Goal: Task Accomplishment & Management: Complete application form

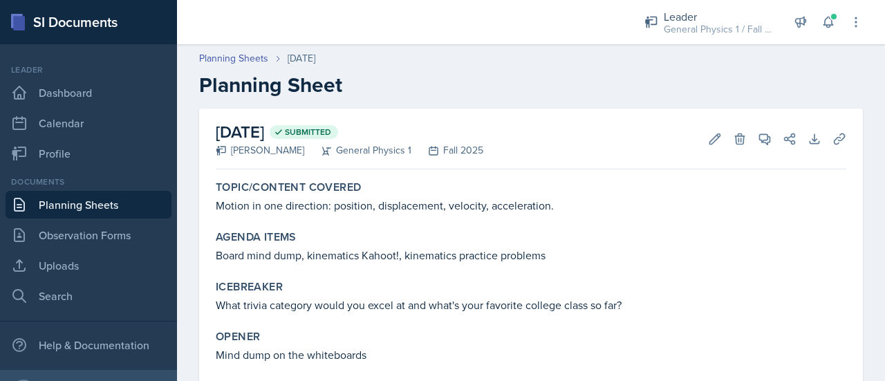
click at [97, 206] on link "Planning Sheets" at bounding box center [89, 205] width 166 height 28
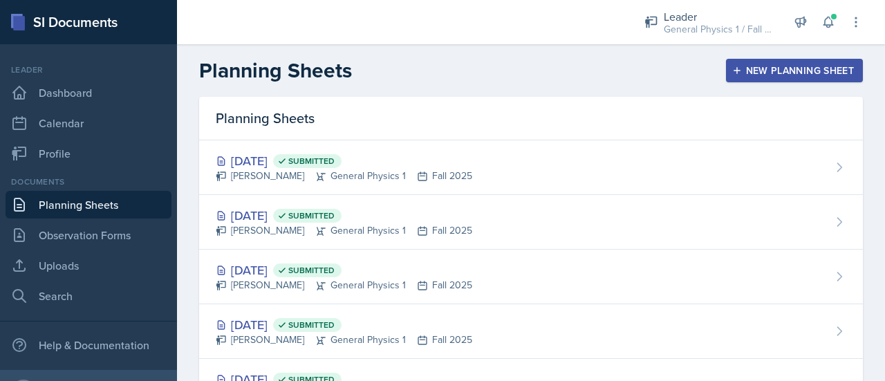
click at [735, 74] on div "New Planning Sheet" at bounding box center [794, 70] width 119 height 11
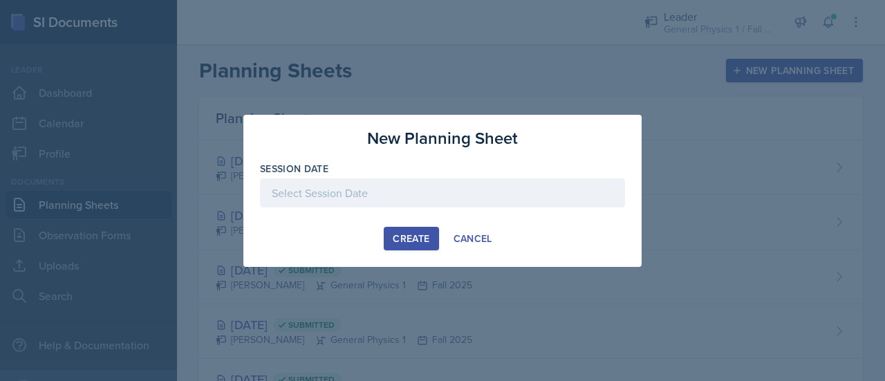
click at [330, 191] on div at bounding box center [442, 192] width 365 height 29
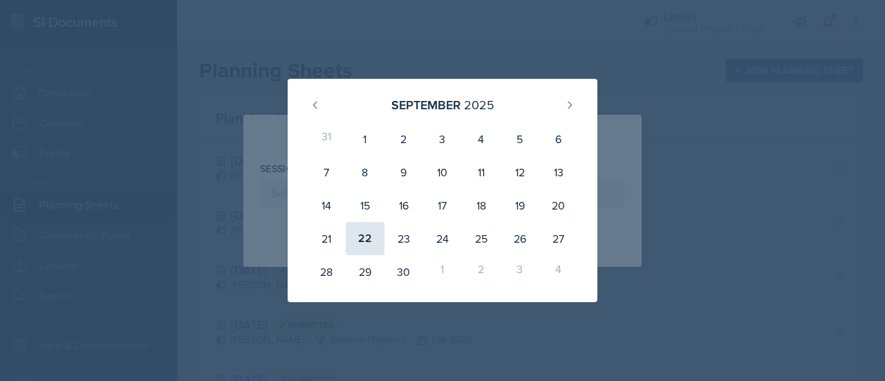
click at [362, 237] on div "22" at bounding box center [365, 238] width 39 height 33
type input "[DATE]"
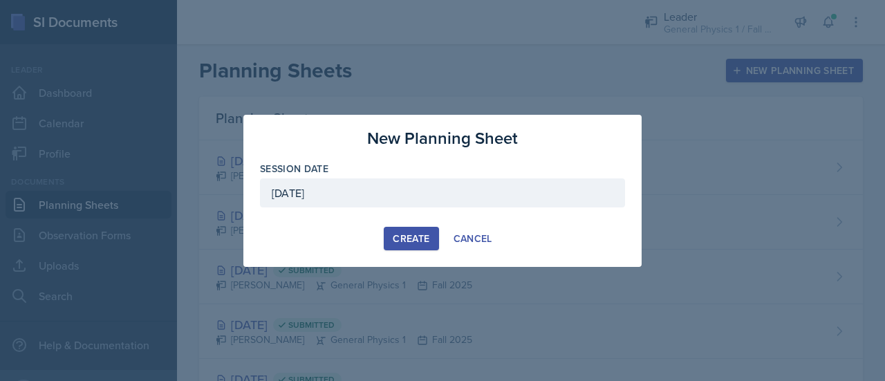
click at [402, 237] on div "Create" at bounding box center [411, 238] width 37 height 11
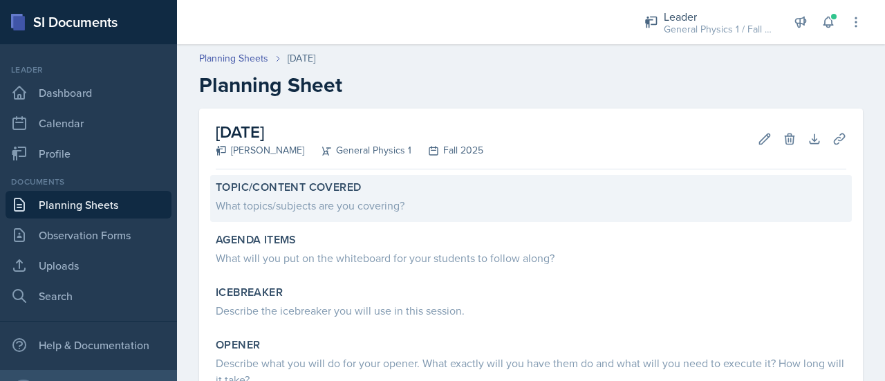
click at [323, 210] on div "What topics/subjects are you covering?" at bounding box center [531, 205] width 630 height 17
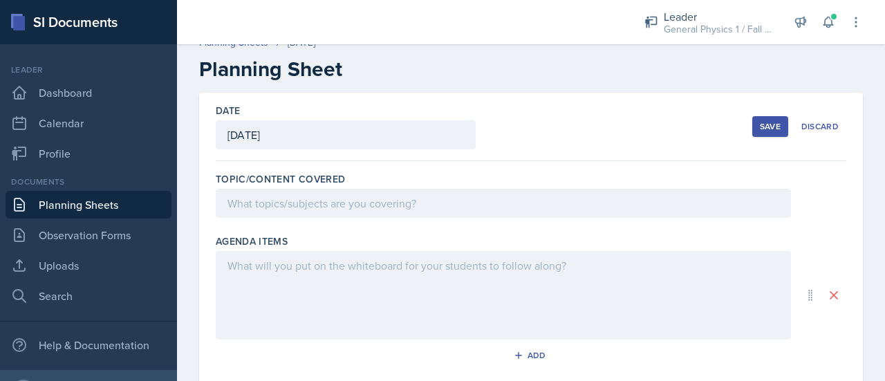
click at [357, 205] on p at bounding box center [503, 203] width 552 height 17
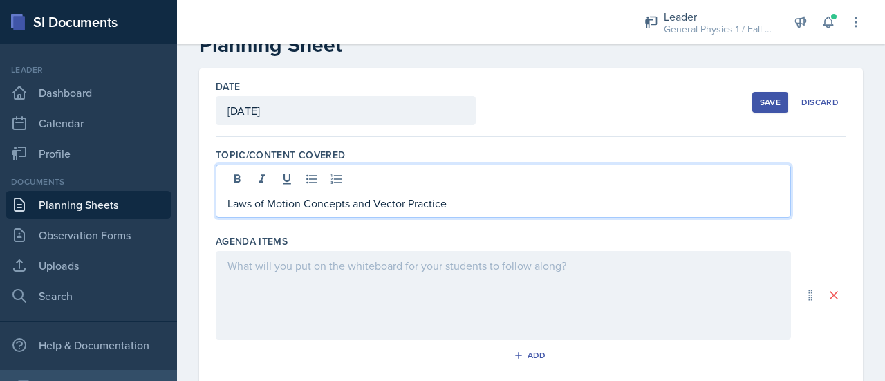
click at [342, 284] on div at bounding box center [503, 295] width 575 height 88
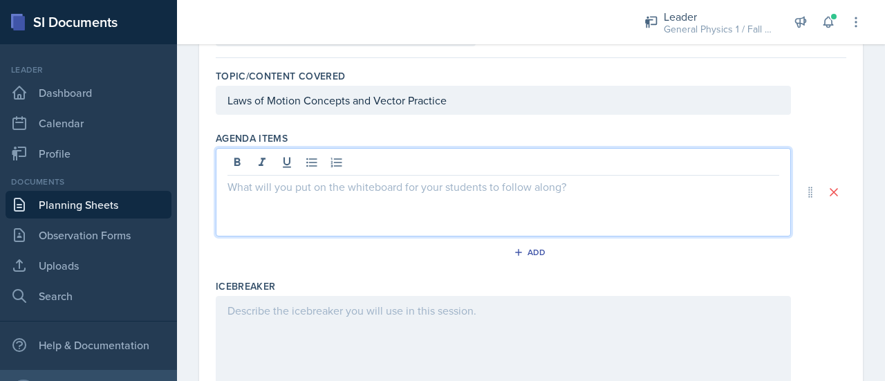
scroll to position [141, 0]
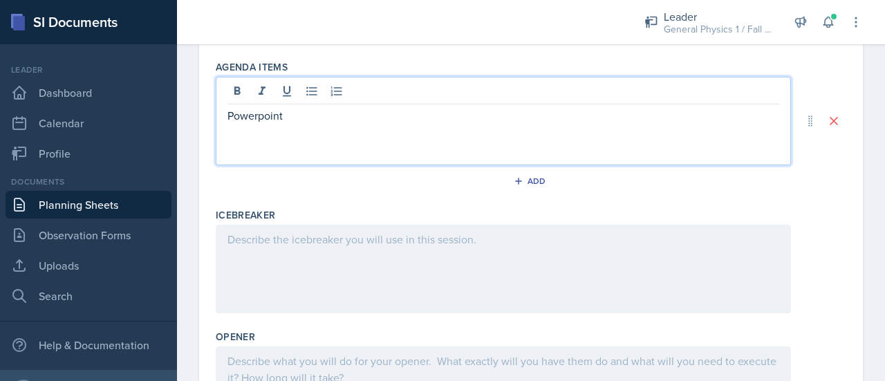
click at [332, 255] on div at bounding box center [503, 269] width 575 height 88
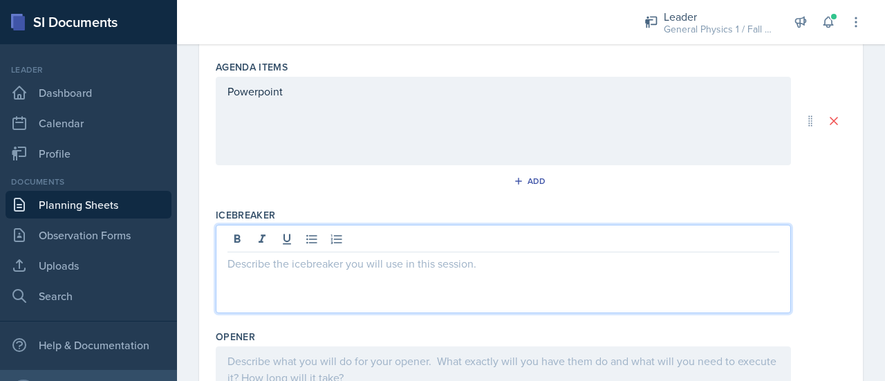
scroll to position [214, 0]
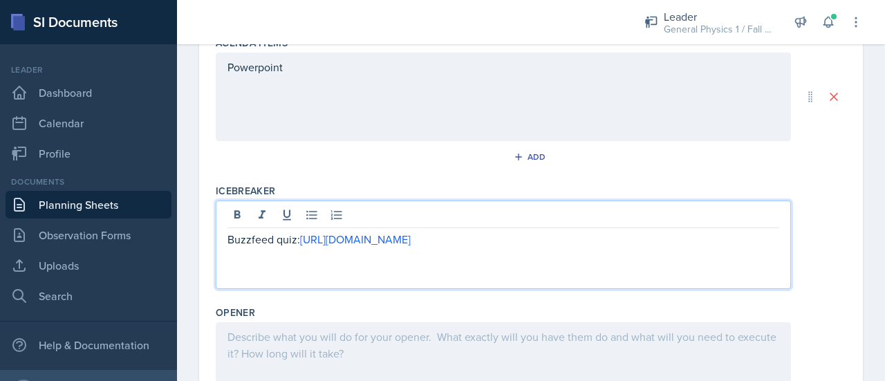
drag, startPoint x: 698, startPoint y: 239, endPoint x: 300, endPoint y: 240, distance: 398.2
click at [300, 240] on p "Buzzfeed quiz: [URL][DOMAIN_NAME]" at bounding box center [503, 239] width 552 height 17
click at [300, 240] on p "Buzzfeed quiz:" at bounding box center [503, 239] width 552 height 17
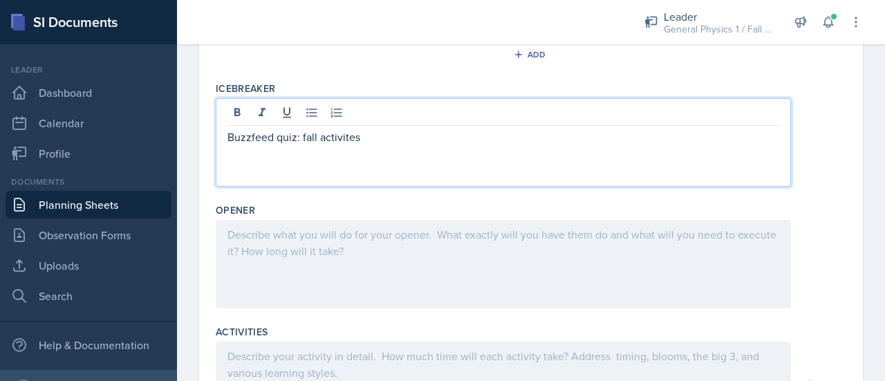
click at [303, 247] on div at bounding box center [503, 264] width 575 height 88
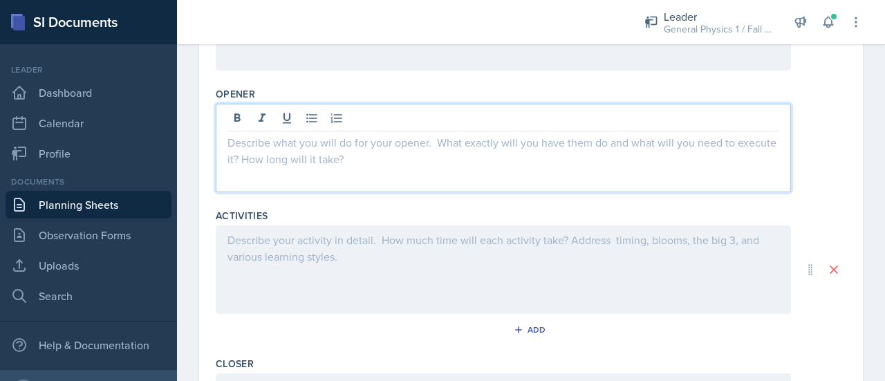
scroll to position [435, 0]
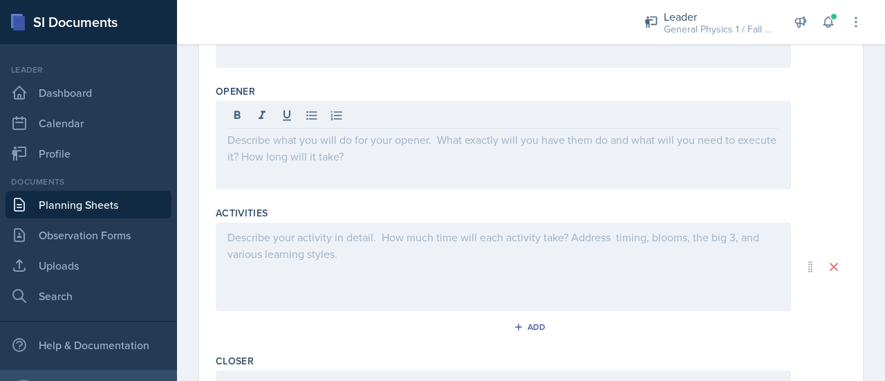
click at [273, 156] on div at bounding box center [503, 145] width 575 height 88
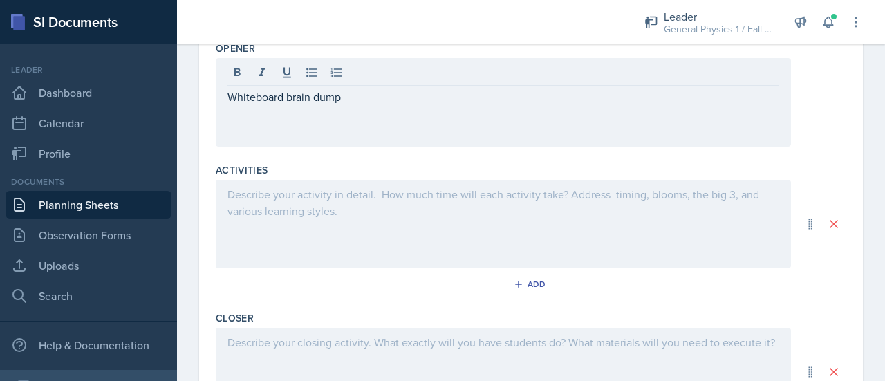
click at [289, 220] on div at bounding box center [503, 224] width 575 height 88
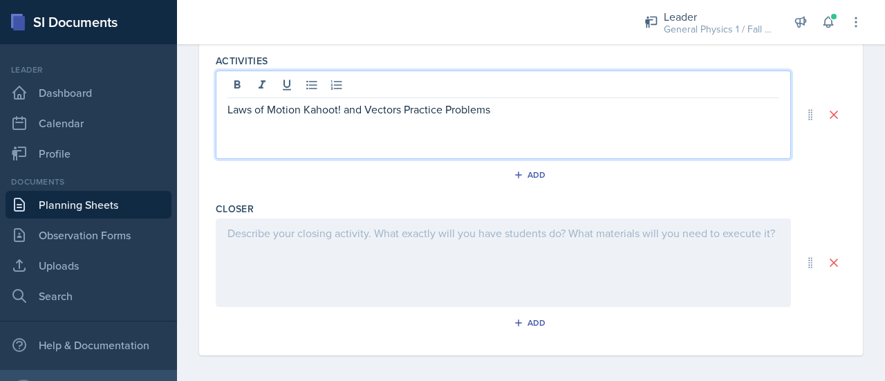
click at [286, 252] on div at bounding box center [503, 262] width 575 height 88
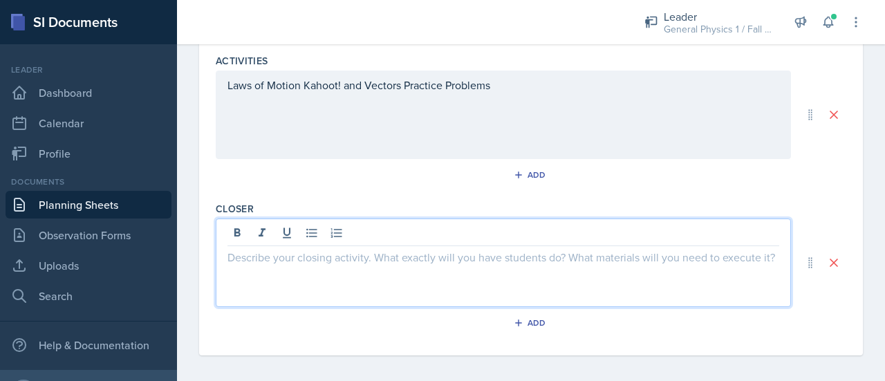
scroll to position [592, 0]
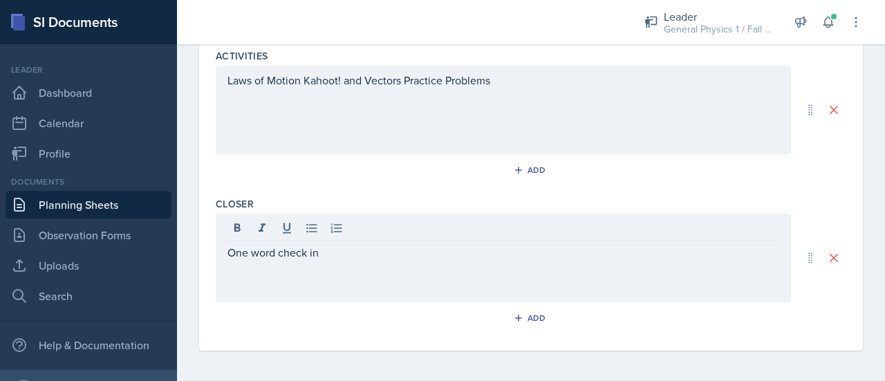
click at [655, 332] on div "Closer One word check in Add" at bounding box center [531, 265] width 630 height 148
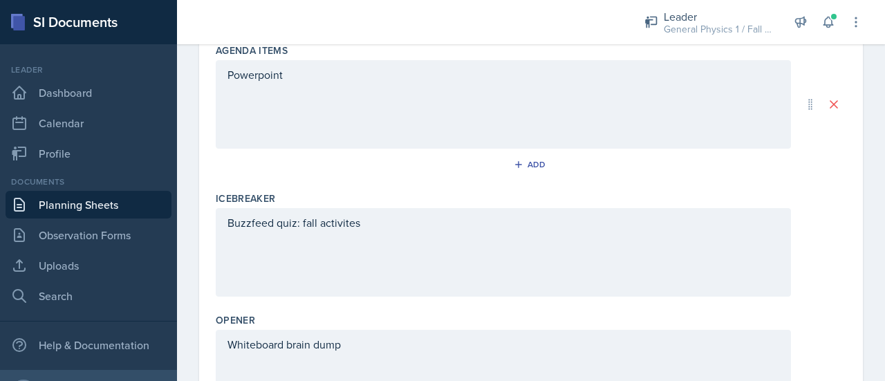
click at [374, 211] on div "Buzzfeed quiz: fall activites" at bounding box center [503, 252] width 575 height 88
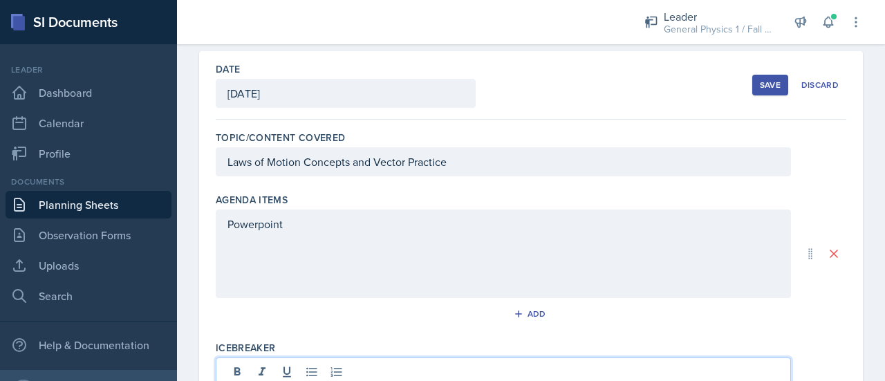
scroll to position [0, 0]
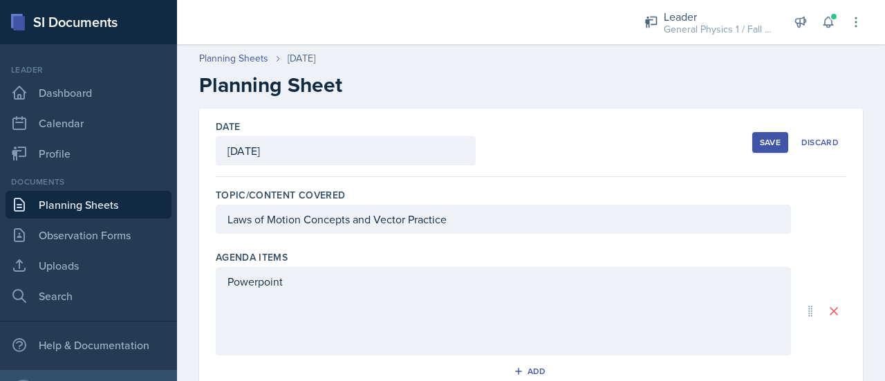
click at [760, 144] on div "Save" at bounding box center [770, 142] width 21 height 11
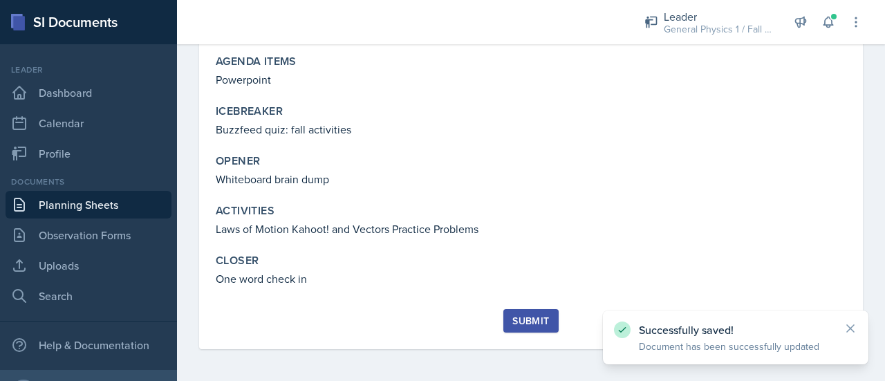
scroll to position [176, 0]
click at [521, 319] on div "Submit" at bounding box center [530, 320] width 37 height 11
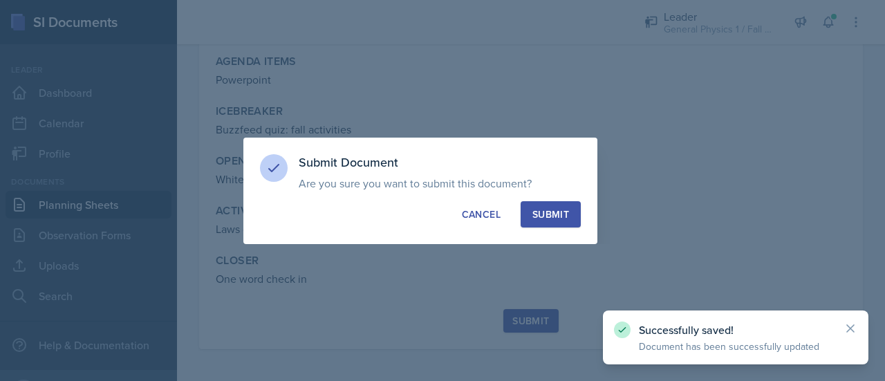
click at [549, 216] on div "Submit" at bounding box center [550, 214] width 37 height 14
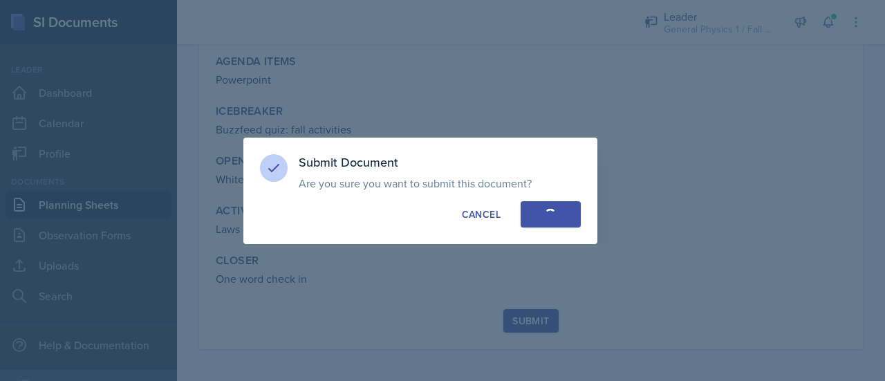
scroll to position [136, 0]
